Goal: Task Accomplishment & Management: Complete application form

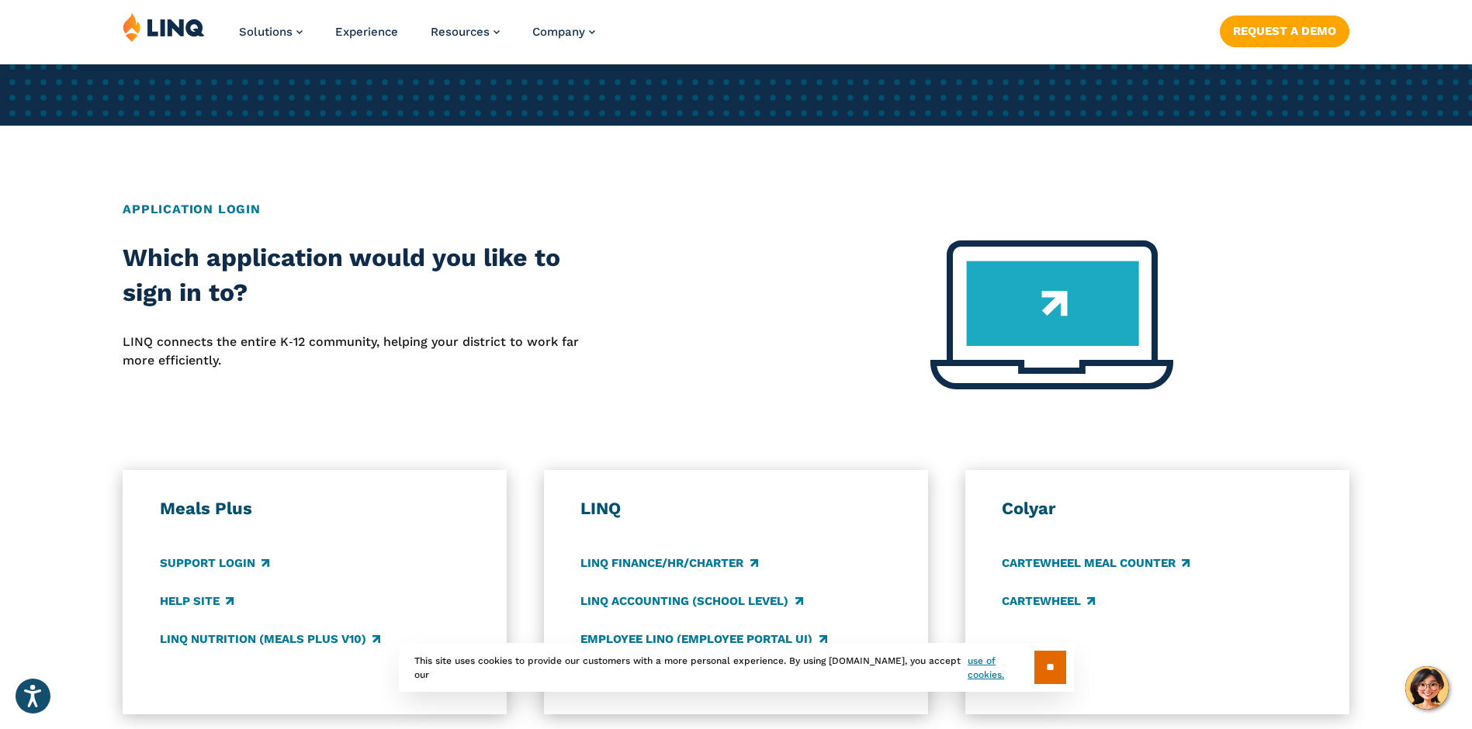
scroll to position [1086, 0]
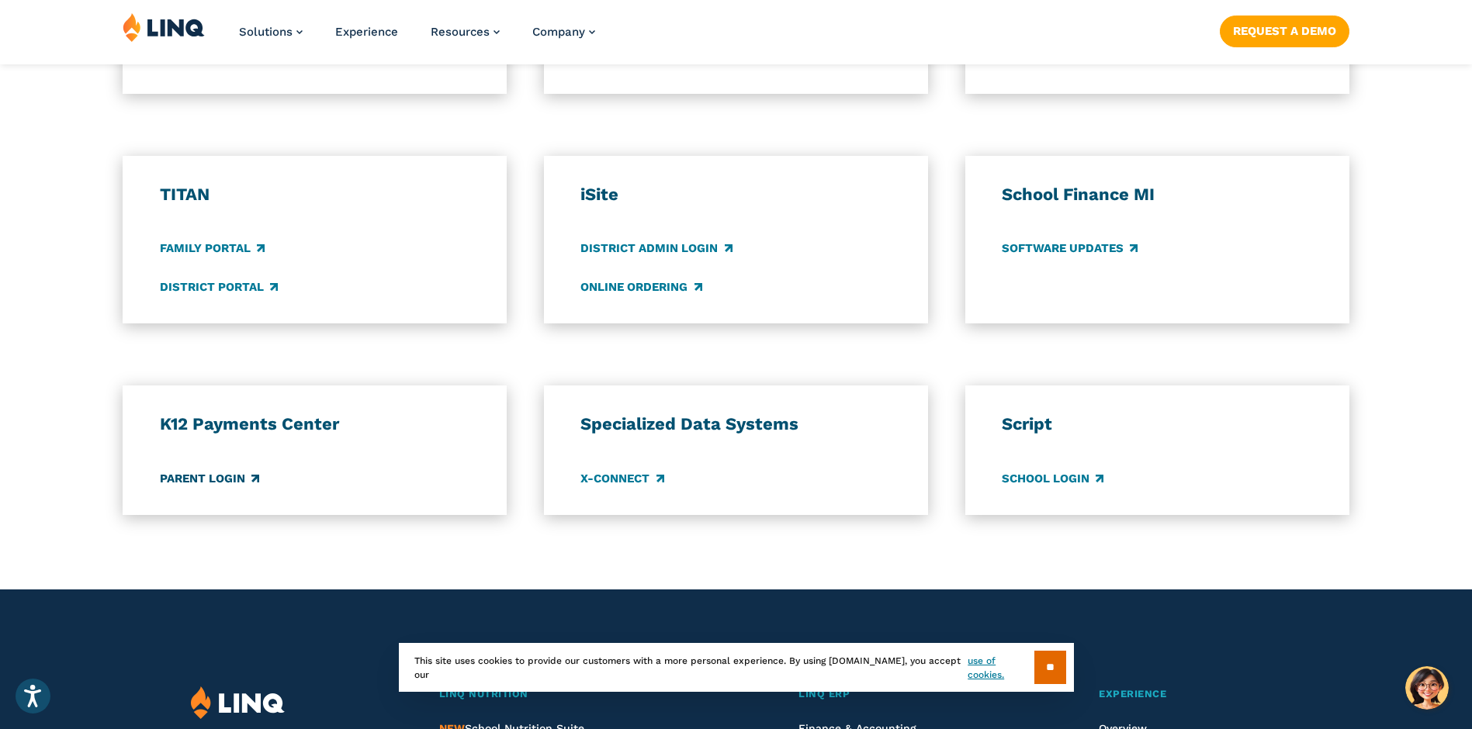
click at [216, 478] on link "Parent Login" at bounding box center [209, 478] width 99 height 17
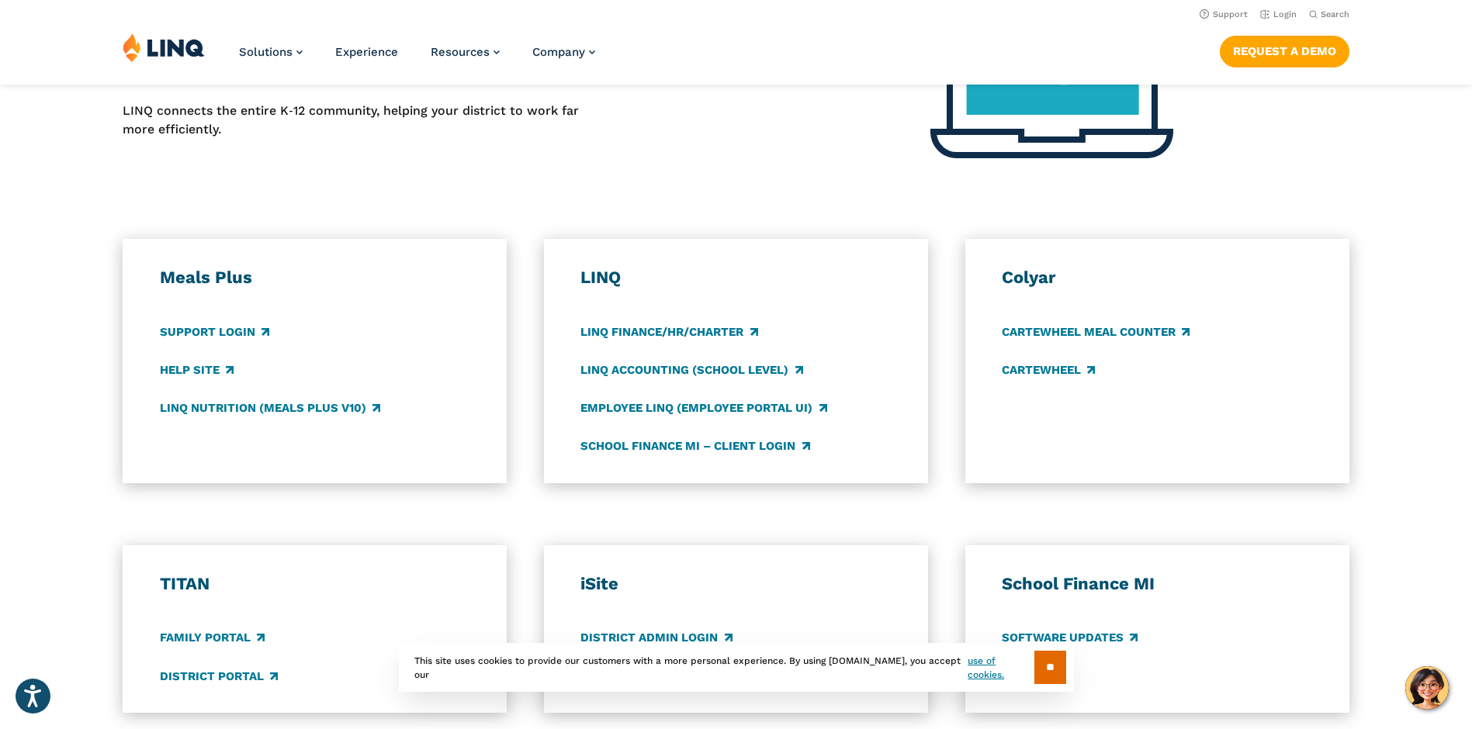
scroll to position [466, 0]
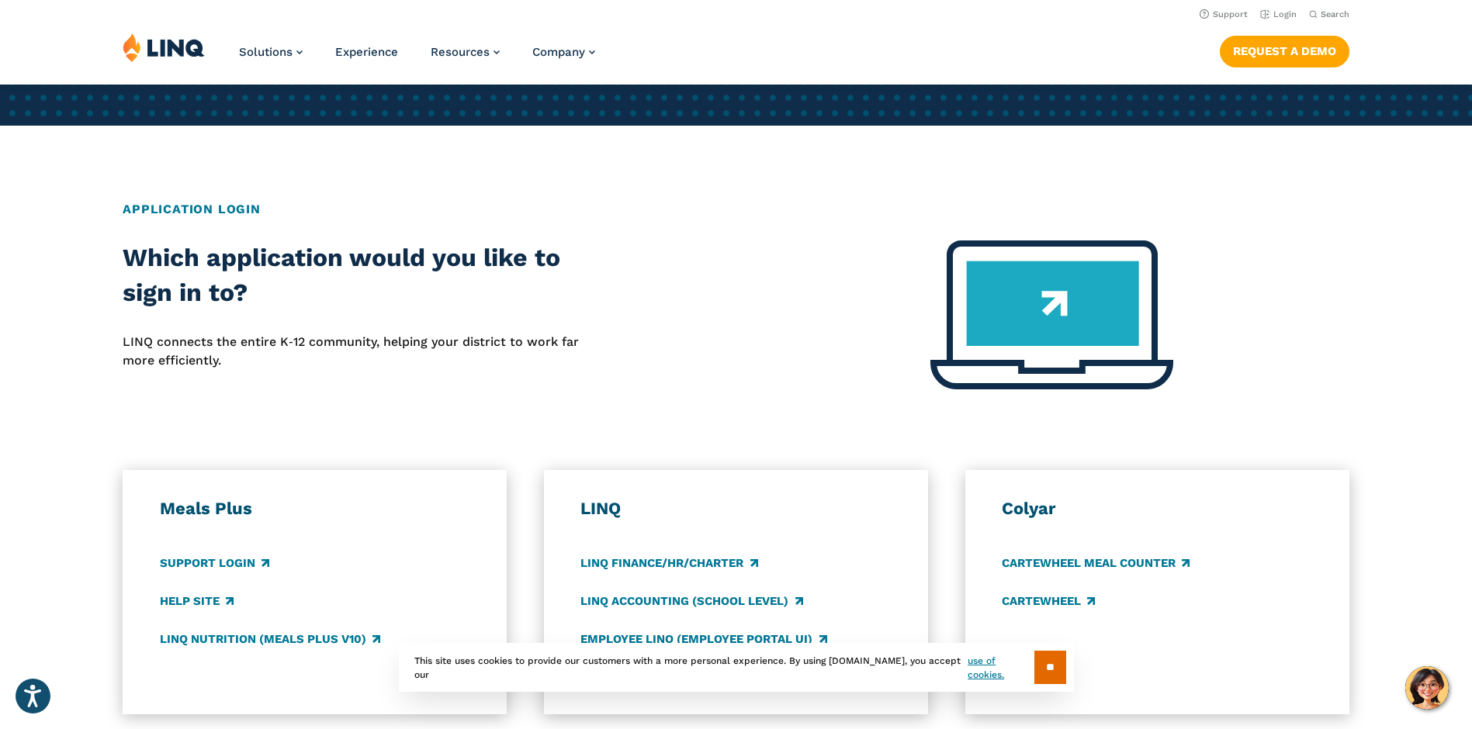
click at [166, 45] on img at bounding box center [164, 47] width 82 height 29
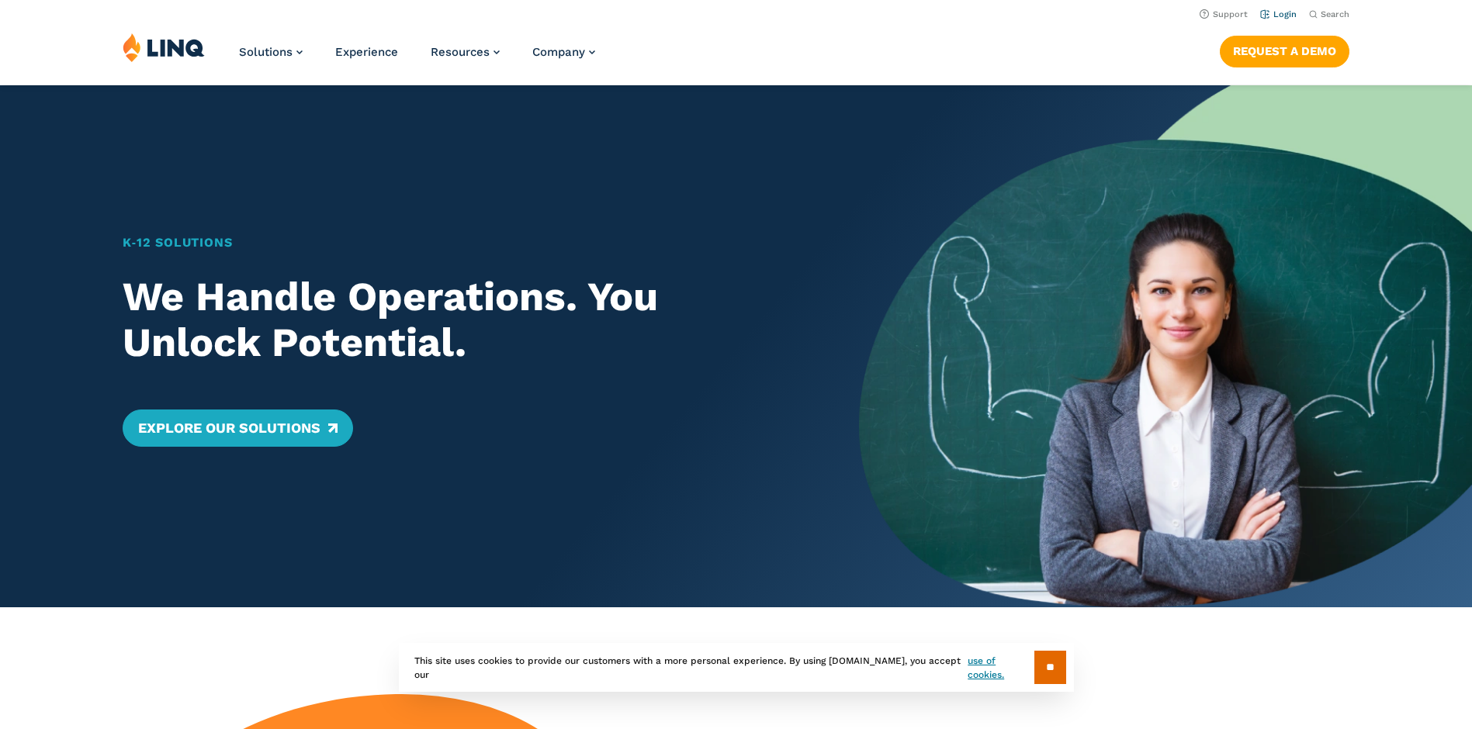
click at [1277, 16] on link "Login" at bounding box center [1278, 14] width 36 height 10
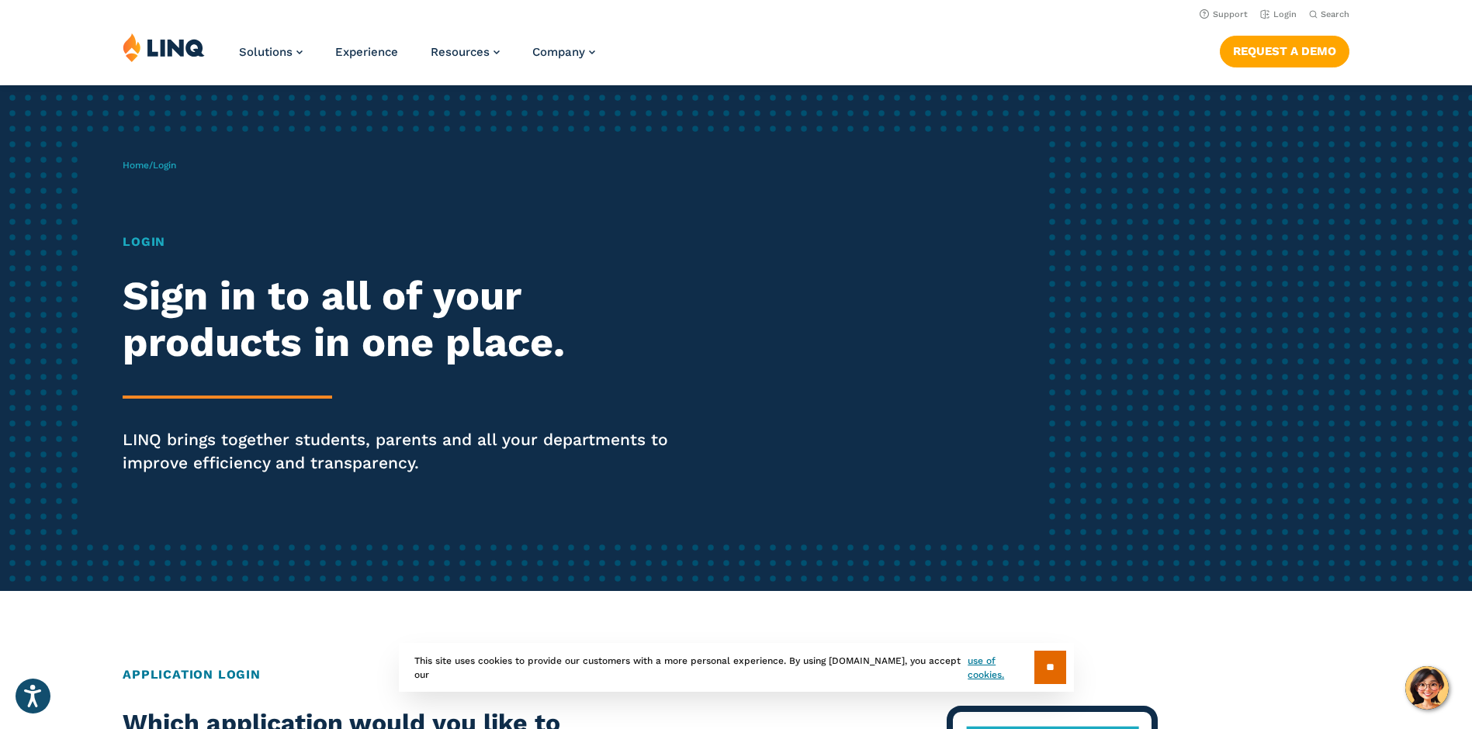
click at [133, 238] on h1 "Login" at bounding box center [406, 242] width 567 height 19
click at [1037, 665] on input "**" at bounding box center [1050, 667] width 32 height 33
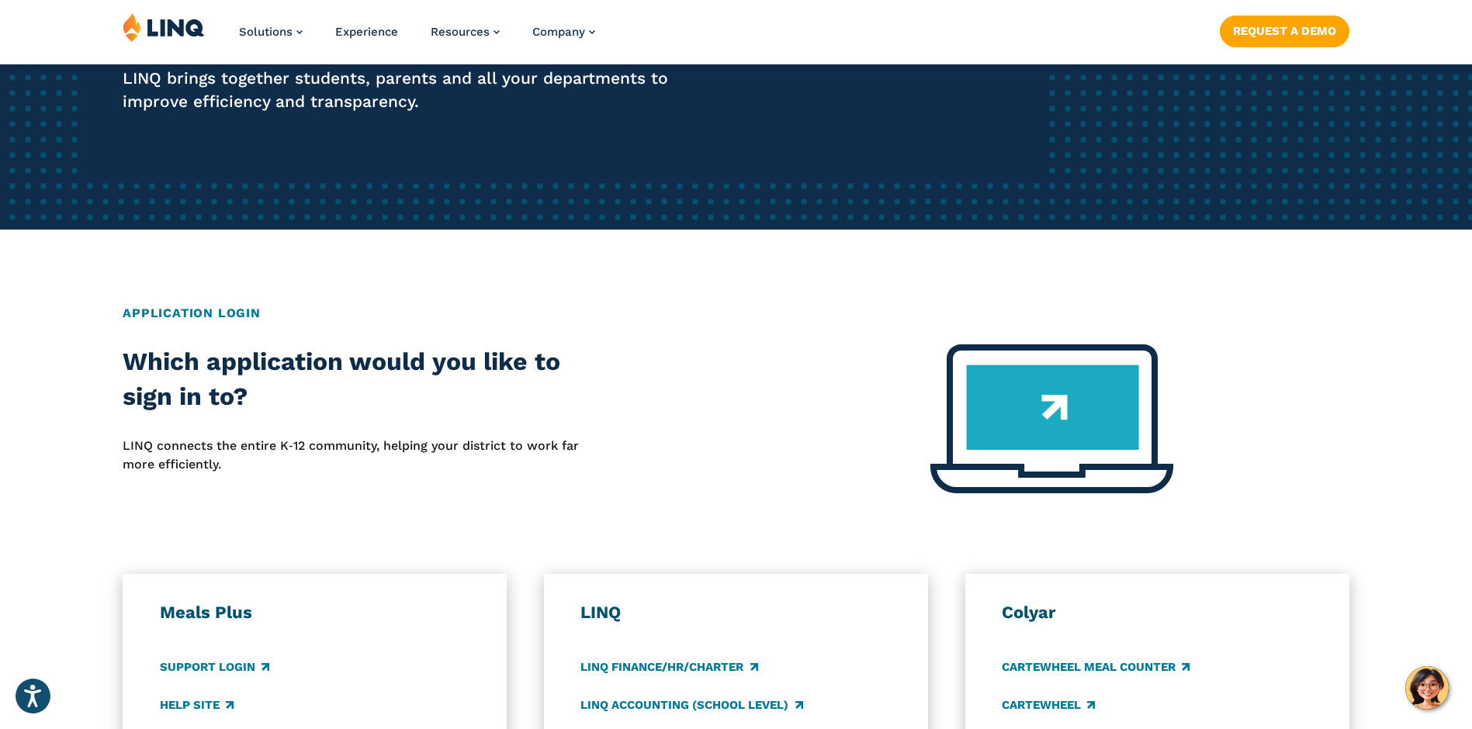
scroll to position [466, 0]
